Goal: Task Accomplishment & Management: Manage account settings

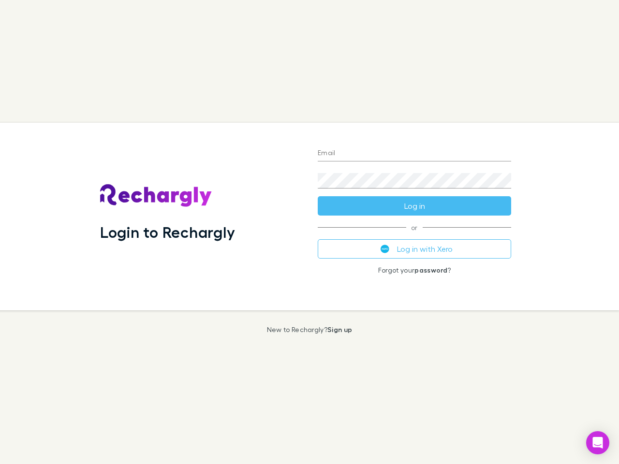
click at [309, 232] on div "Login to Rechargly" at bounding box center [200, 217] width 217 height 188
click at [414, 154] on input "Email" at bounding box center [414, 153] width 193 height 15
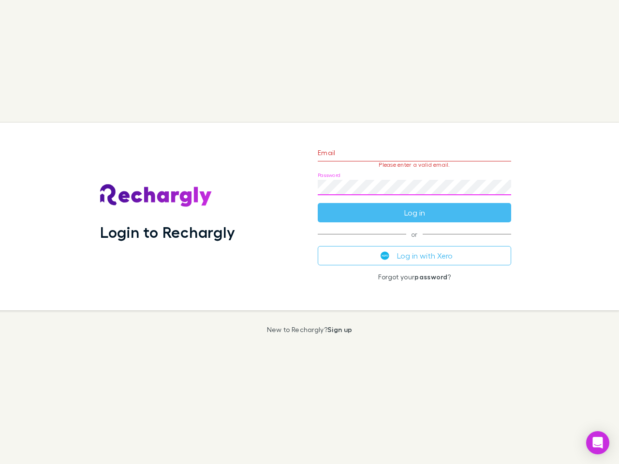
click at [414, 206] on form "Email Please enter a valid email. Password Log in" at bounding box center [414, 180] width 193 height 84
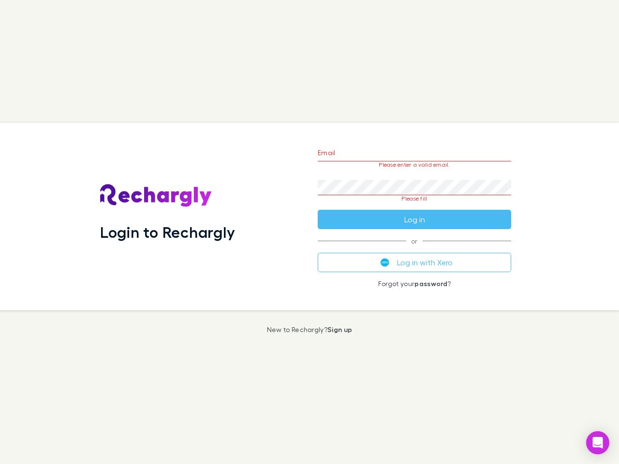
click at [414, 249] on div "Email Please enter a valid email. Password Please fill Log in or Log in with Xe…" at bounding box center [414, 217] width 209 height 188
click at [597, 443] on icon "Open Intercom Messenger" at bounding box center [598, 443] width 10 height 12
